Goal: Find specific page/section: Find specific page/section

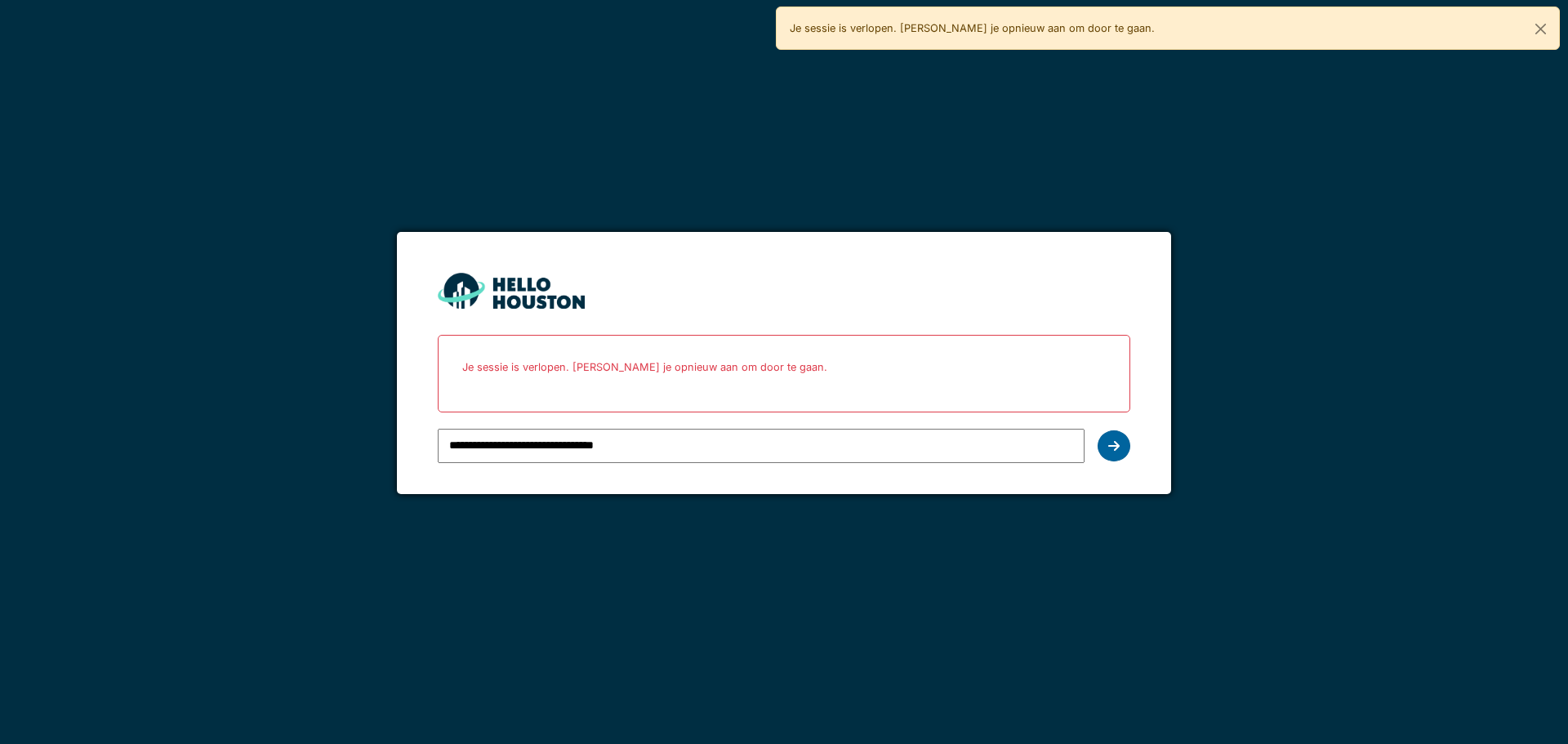
click at [1111, 448] on icon at bounding box center [1113, 446] width 11 height 13
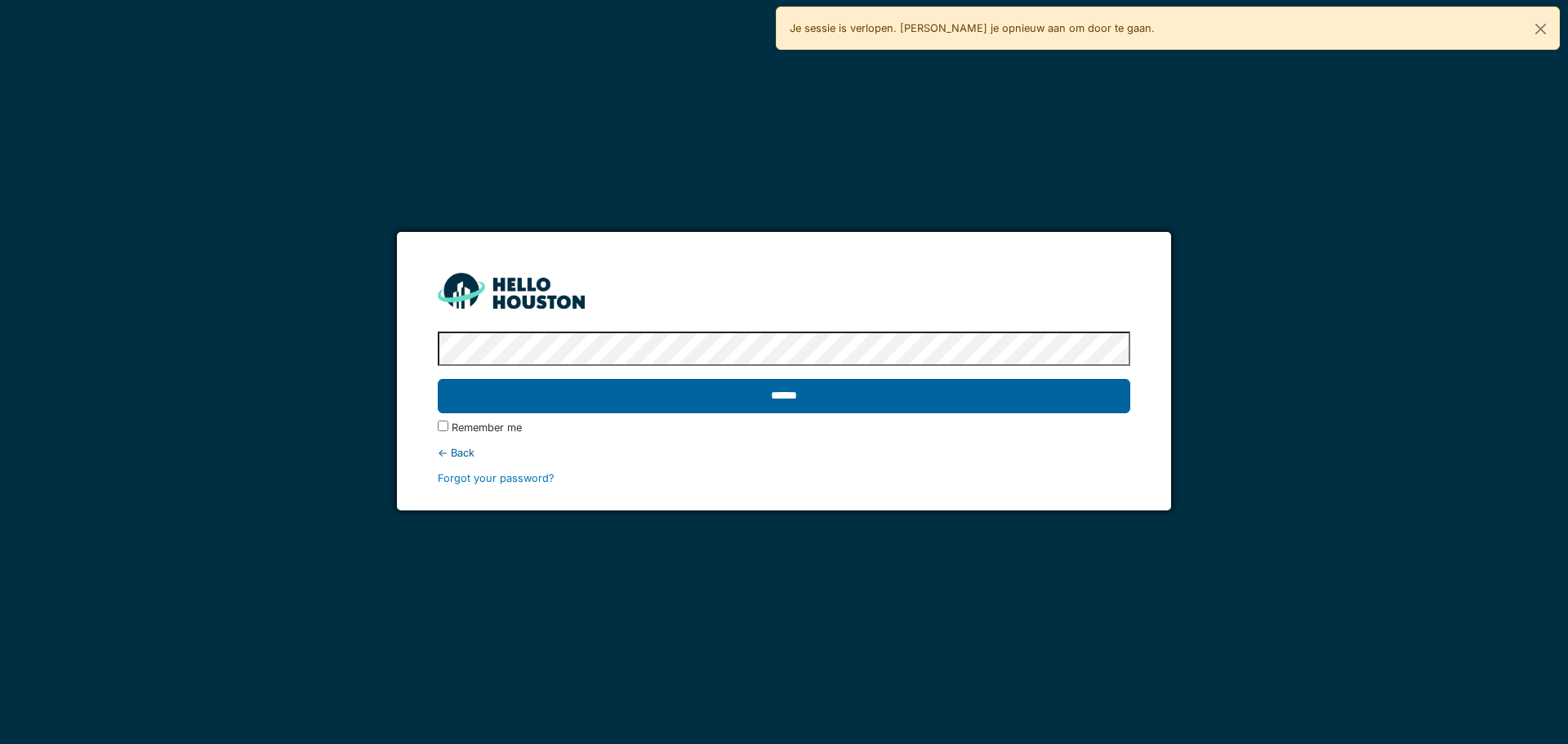
click at [745, 397] on input "******" at bounding box center [783, 395] width 692 height 34
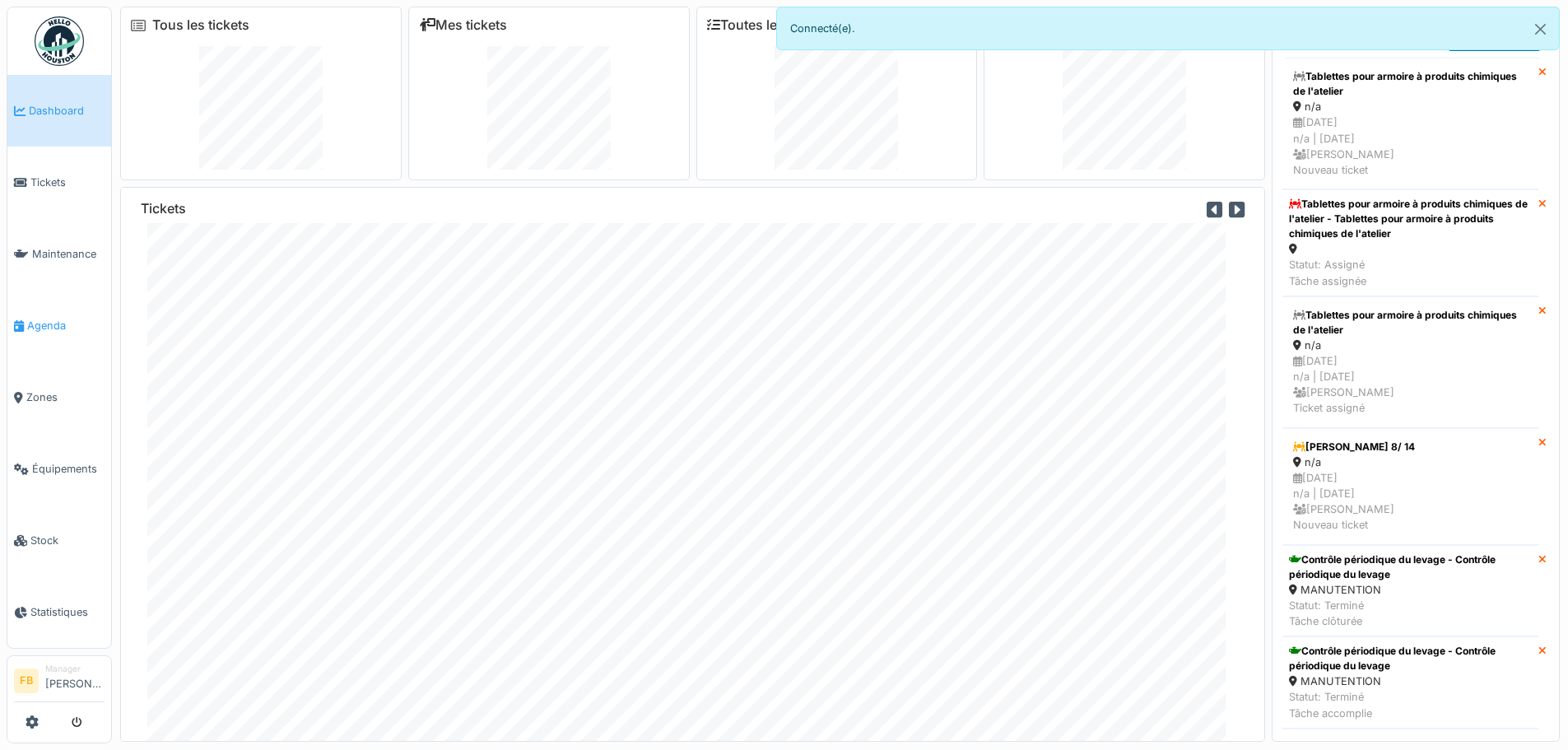
click at [58, 319] on span "Agenda" at bounding box center [66, 326] width 77 height 16
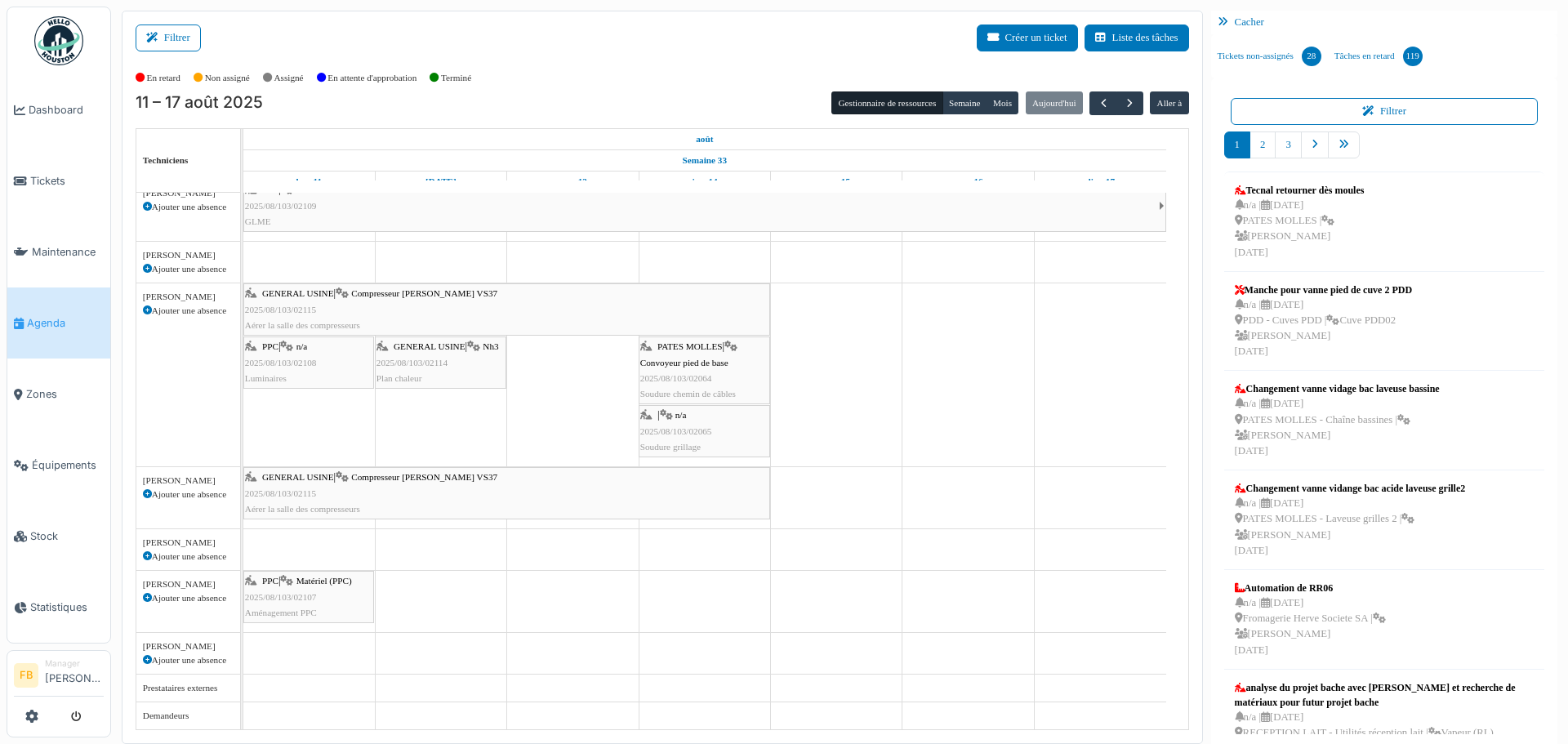
scroll to position [4, 0]
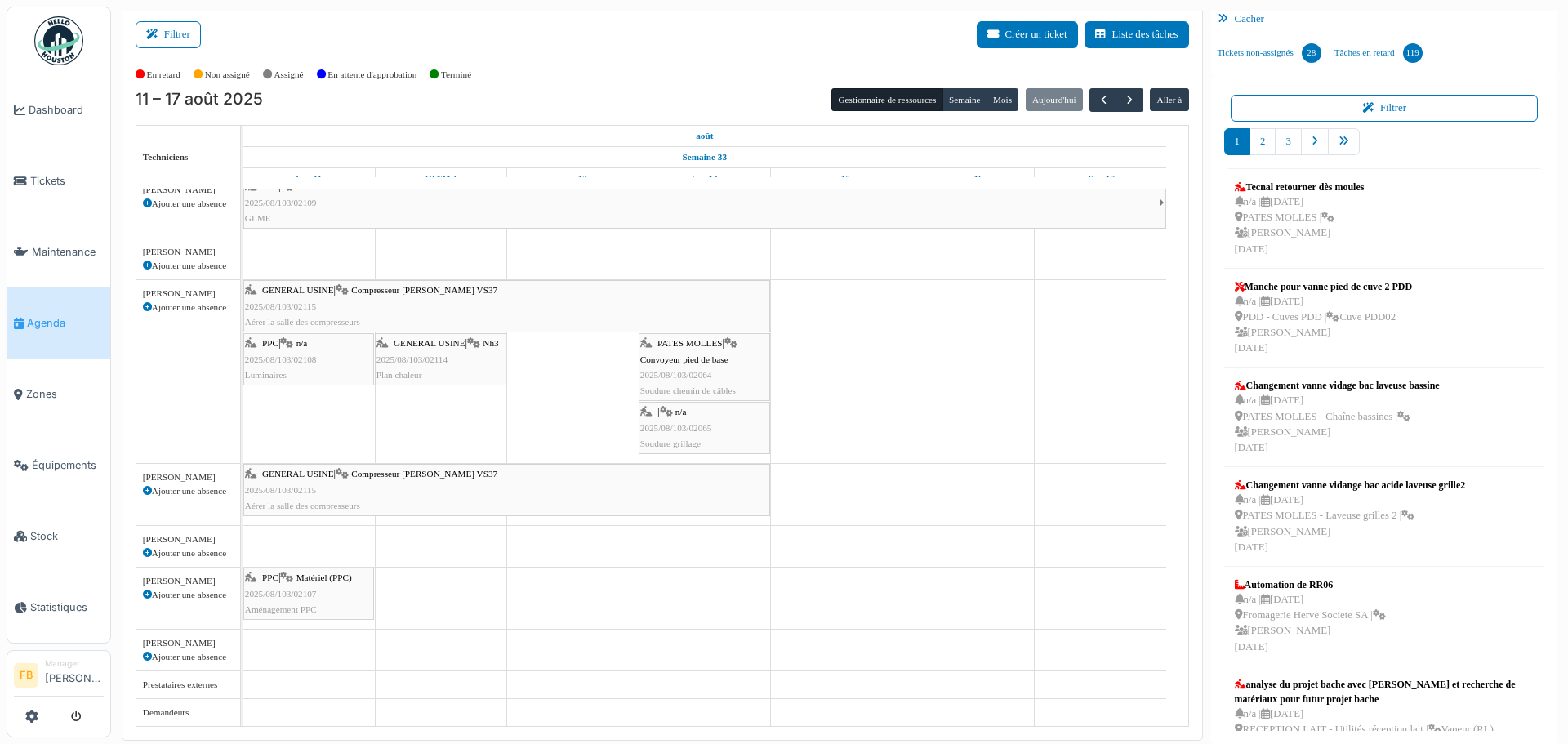
click at [303, 352] on div "PPC | n/a 2025/08/103/02108 Luminaires" at bounding box center [308, 359] width 128 height 48
click at [279, 588] on span "2025/08/103/02107" at bounding box center [281, 593] width 72 height 10
click at [319, 587] on div "PPC | Matériel (PPC) 2025/08/103/02107 Aménagement PPC" at bounding box center [308, 593] width 128 height 48
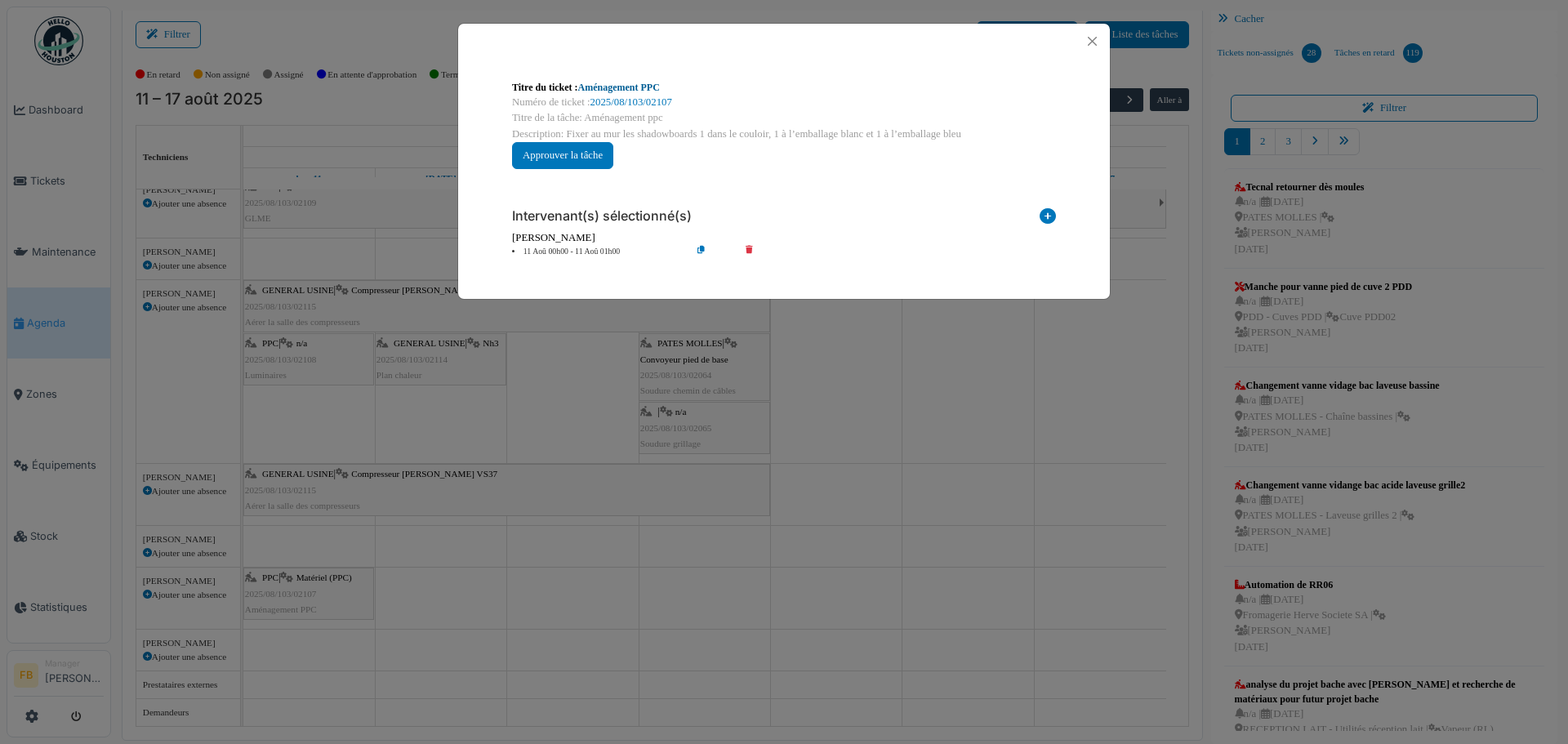
click at [625, 83] on link "Aménagement PPC" at bounding box center [618, 87] width 82 height 11
click at [1084, 41] on button "Close" at bounding box center [1091, 41] width 22 height 22
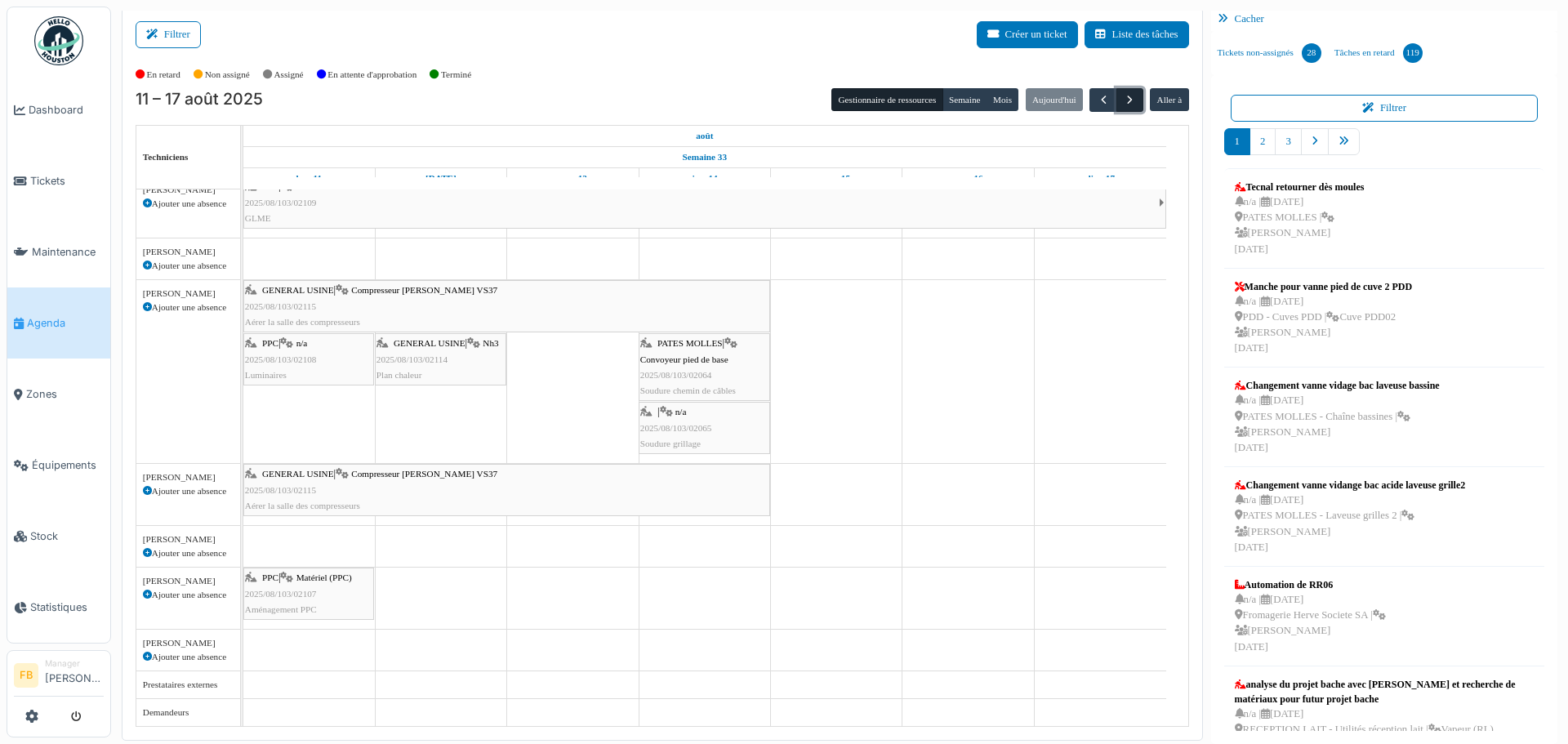
click at [1123, 98] on span "button" at bounding box center [1130, 100] width 14 height 14
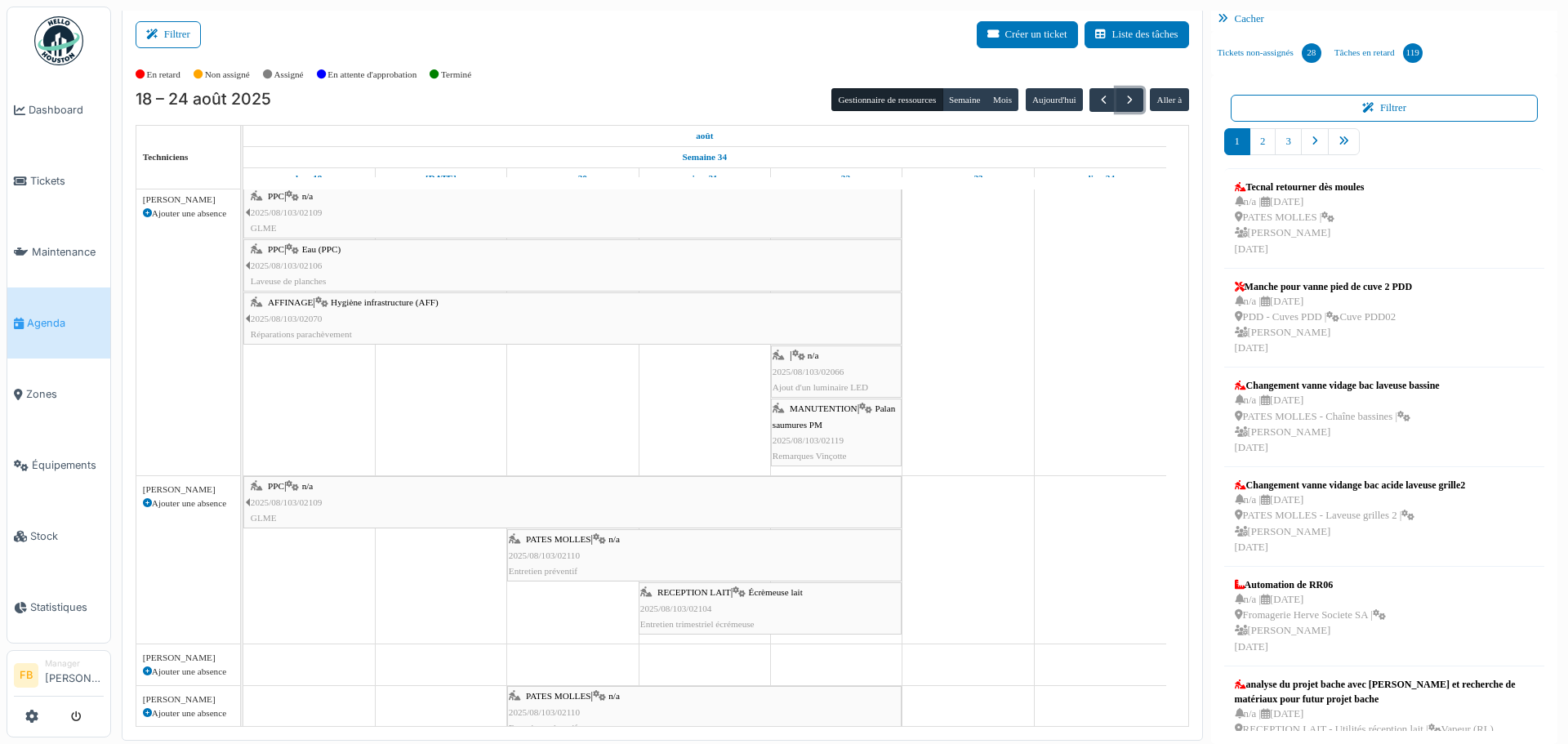
scroll to position [0, 0]
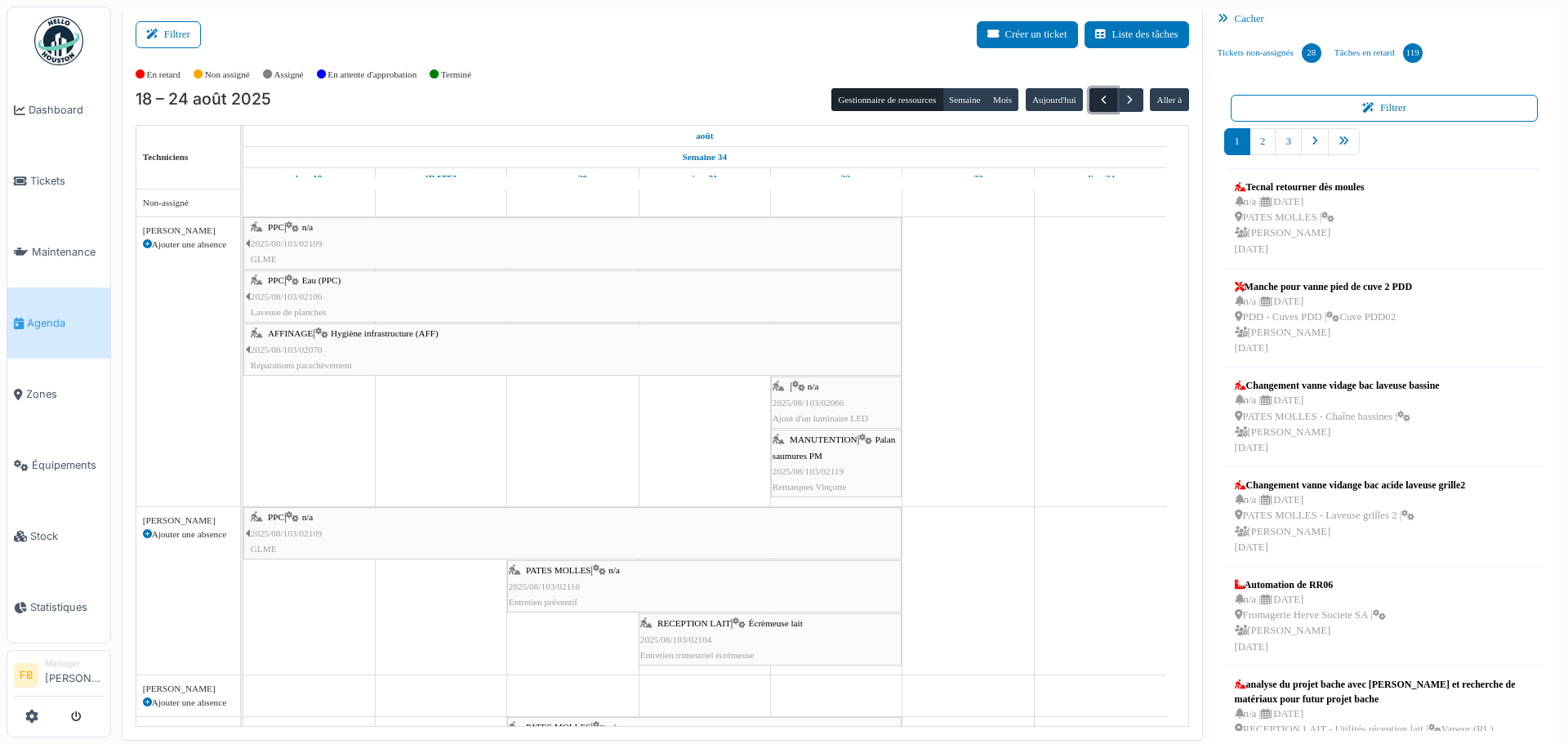
click at [1097, 98] on span "button" at bounding box center [1104, 100] width 14 height 14
